Goal: Book appointment/travel/reservation

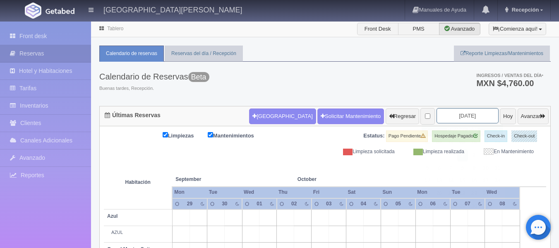
click at [452, 114] on input "[DATE]" at bounding box center [467, 115] width 62 height 15
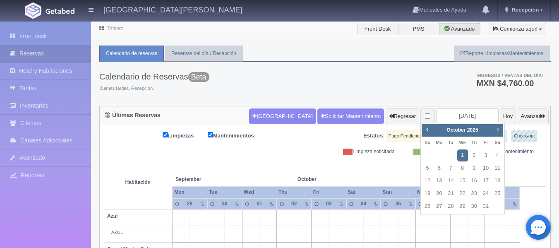
click at [497, 129] on span "Next" at bounding box center [497, 129] width 7 height 7
click at [473, 193] on link "26" at bounding box center [473, 193] width 11 height 12
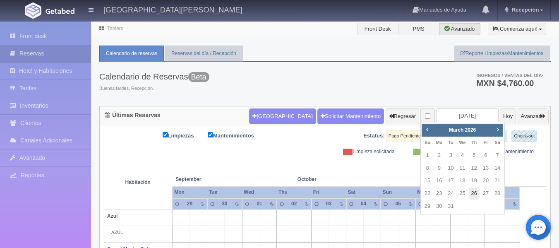
type input "[DATE]"
